Goal: Task Accomplishment & Management: Manage account settings

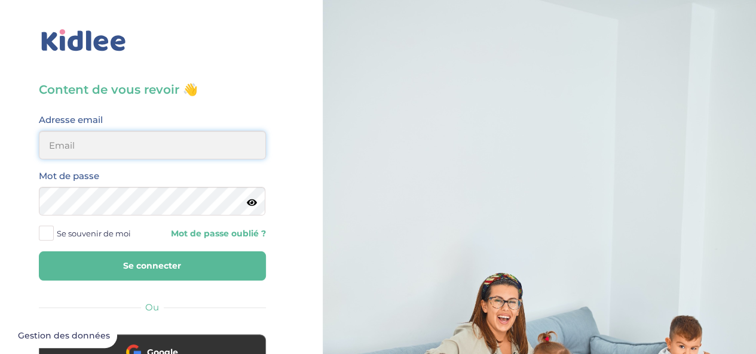
click at [124, 137] on input "email" at bounding box center [152, 145] width 227 height 29
type input "samiaceleste@yahoo.fr"
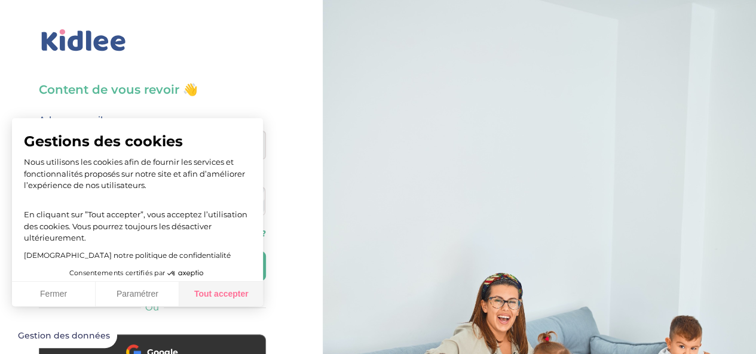
click at [216, 301] on button "Tout accepter" at bounding box center [221, 294] width 84 height 25
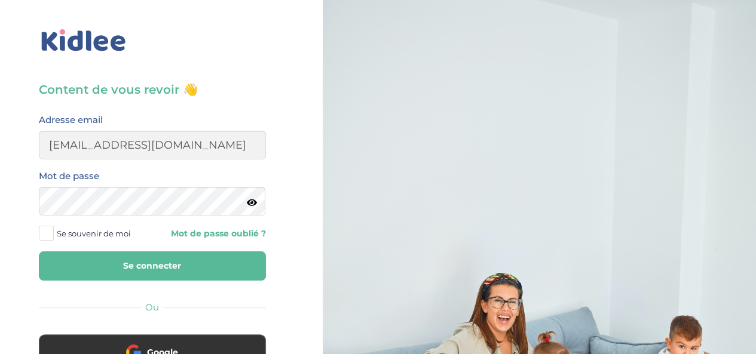
click at [250, 204] on icon at bounding box center [252, 202] width 10 height 9
click at [39, 252] on button "Se connecter" at bounding box center [152, 266] width 227 height 29
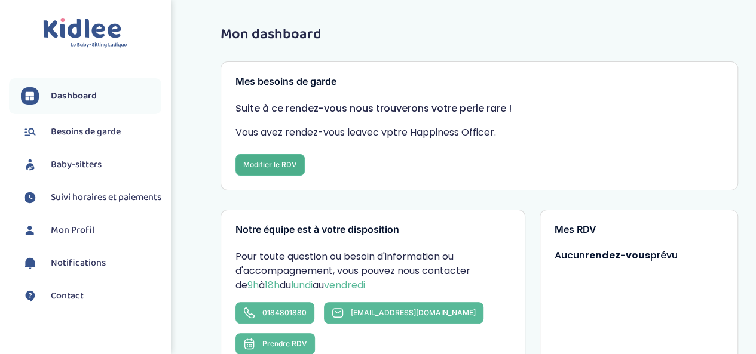
click at [292, 166] on button "Modifier le RDV" at bounding box center [269, 165] width 69 height 22
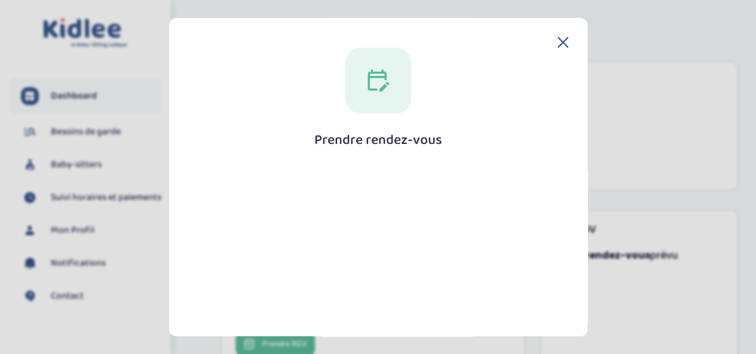
click at [561, 40] on icon at bounding box center [563, 43] width 10 height 10
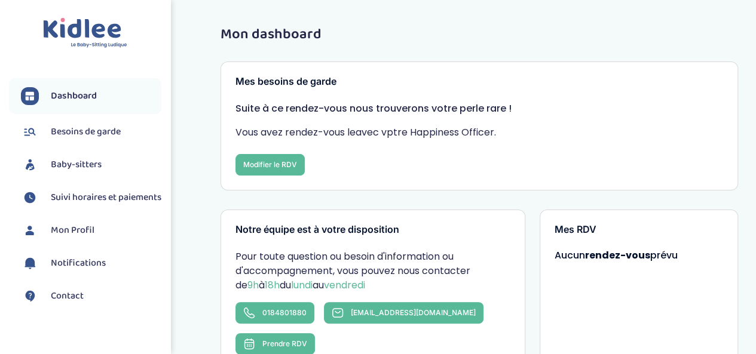
click at [87, 135] on span "Besoins de garde" at bounding box center [86, 132] width 70 height 14
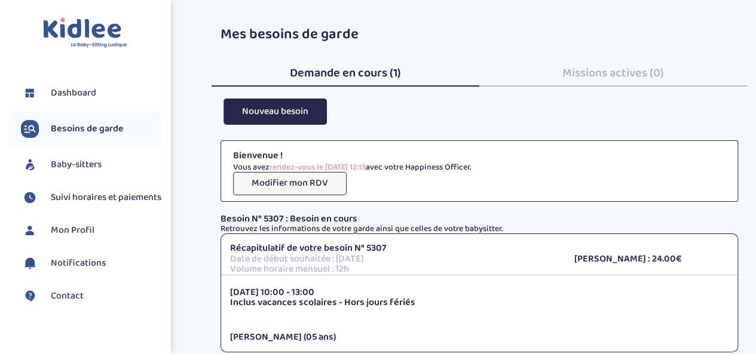
click at [301, 179] on button "Modifier mon RDV" at bounding box center [290, 183] width 114 height 23
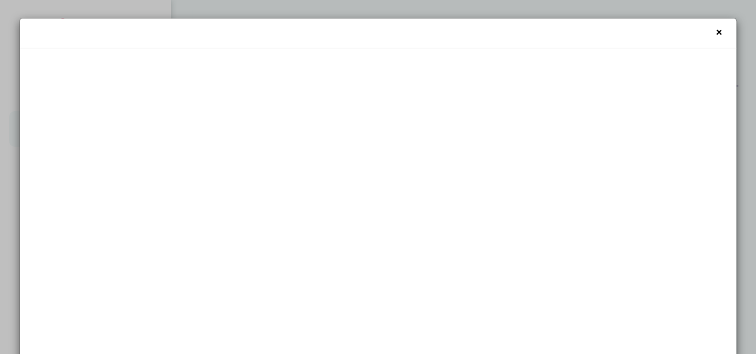
click at [715, 30] on span "×" at bounding box center [718, 32] width 6 height 20
